Goal: Task Accomplishment & Management: Manage account settings

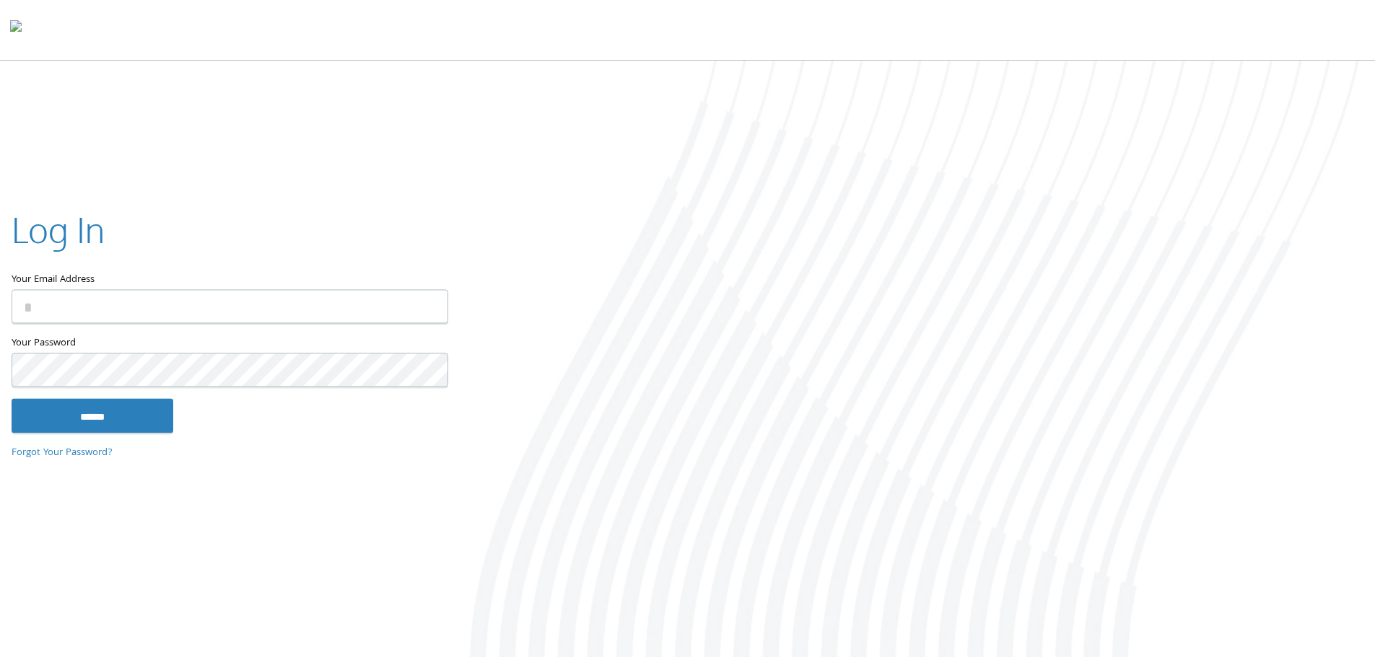
type input "**********"
click at [133, 412] on input "******" at bounding box center [93, 415] width 162 height 35
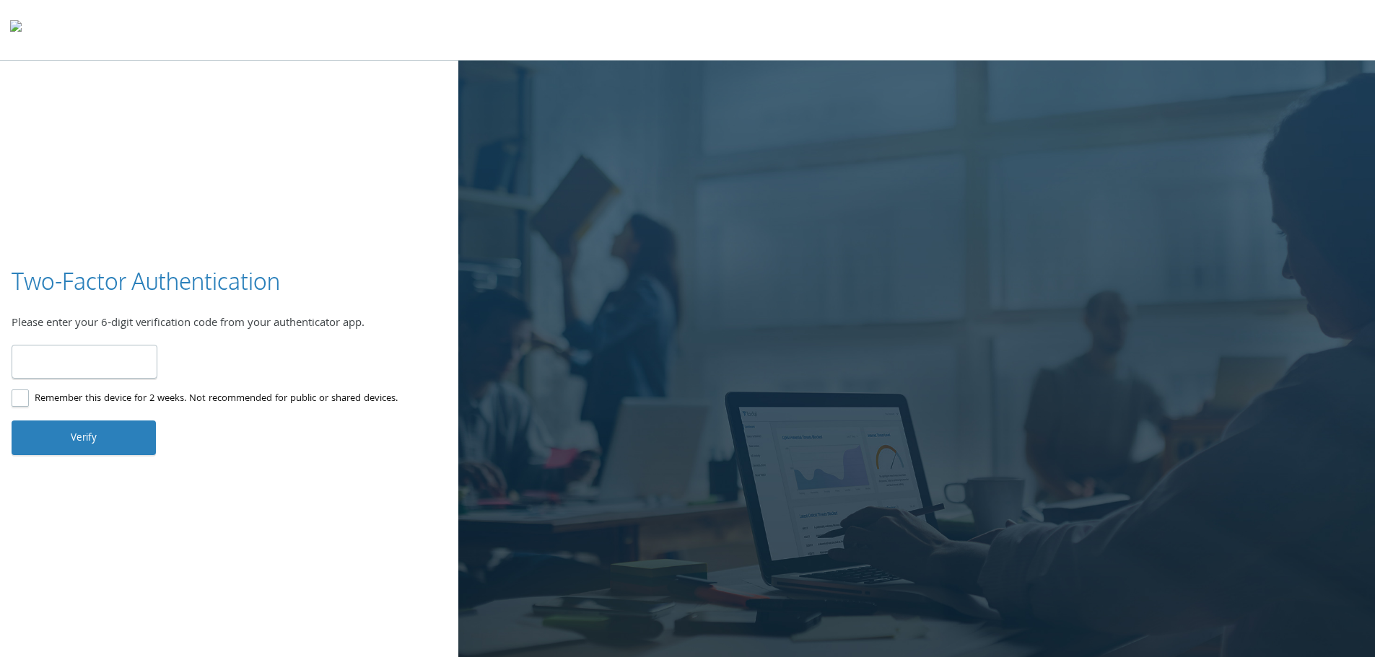
click at [121, 359] on input "number" at bounding box center [85, 362] width 146 height 34
type input "******"
